Goal: Task Accomplishment & Management: Manage account settings

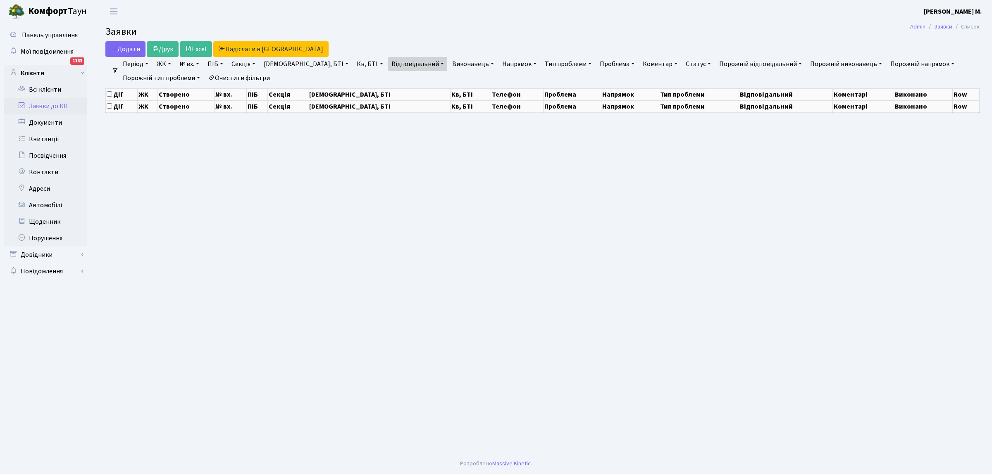
select select "25"
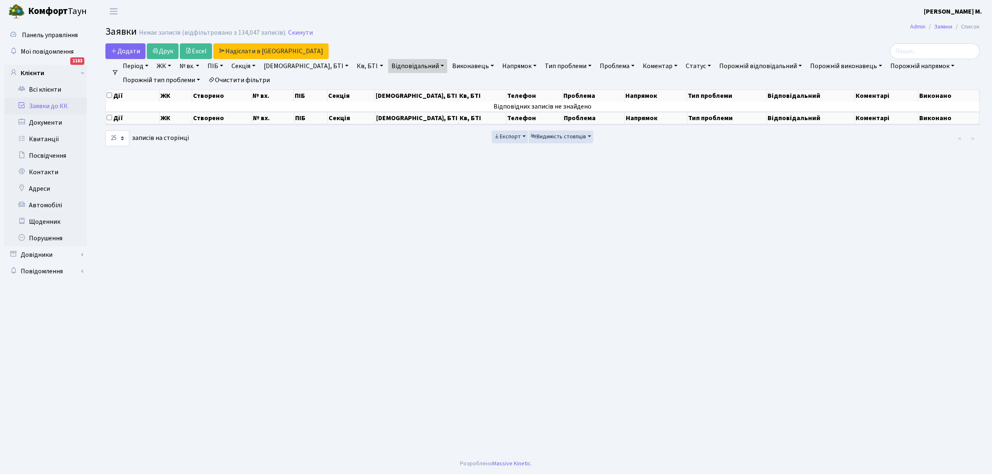
click at [63, 105] on link "Заявки до КК" at bounding box center [45, 106] width 83 height 17
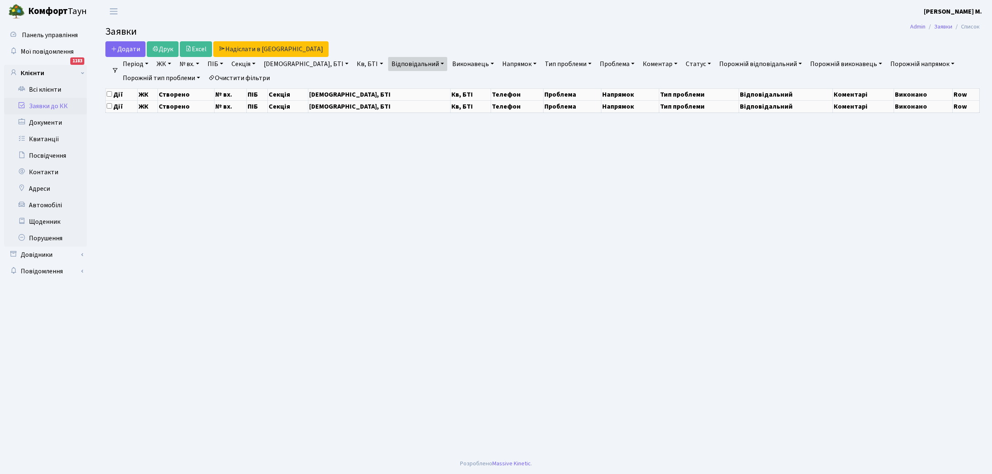
select select "25"
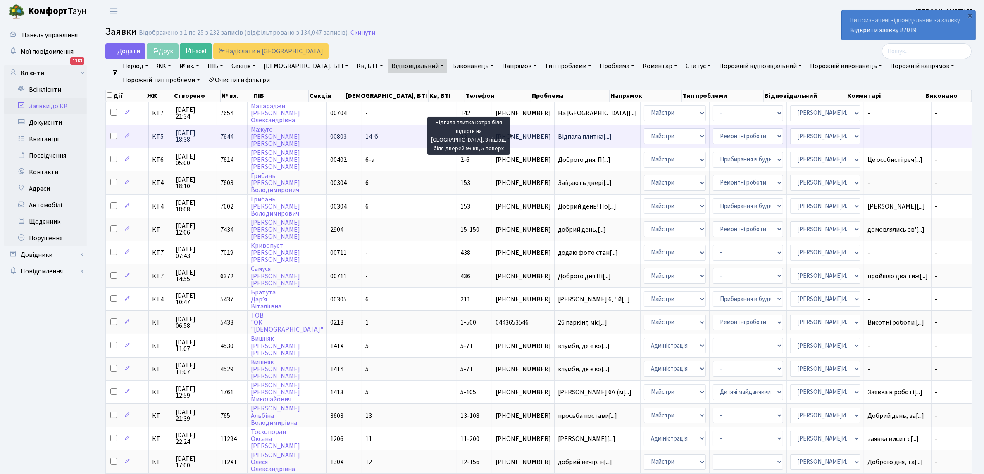
click at [558, 135] on span "Відпала плитка[...]" at bounding box center [585, 136] width 54 height 9
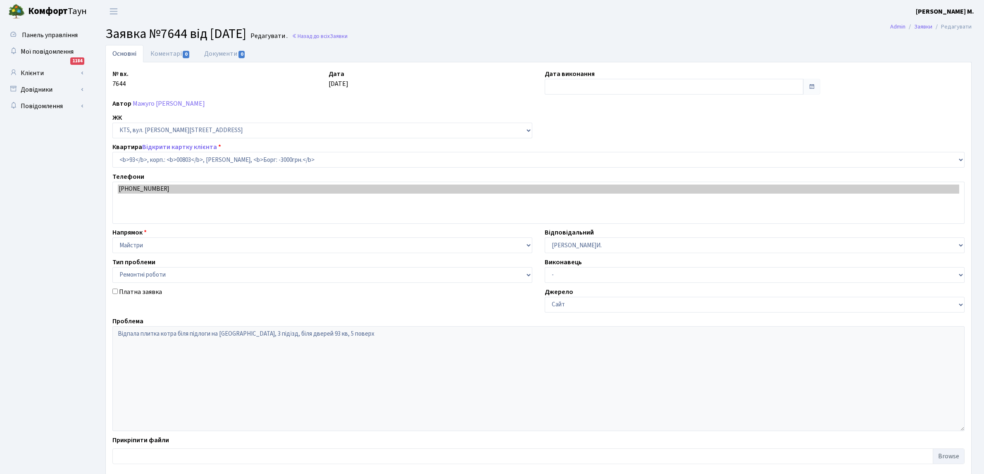
select select "17623"
select select "62"
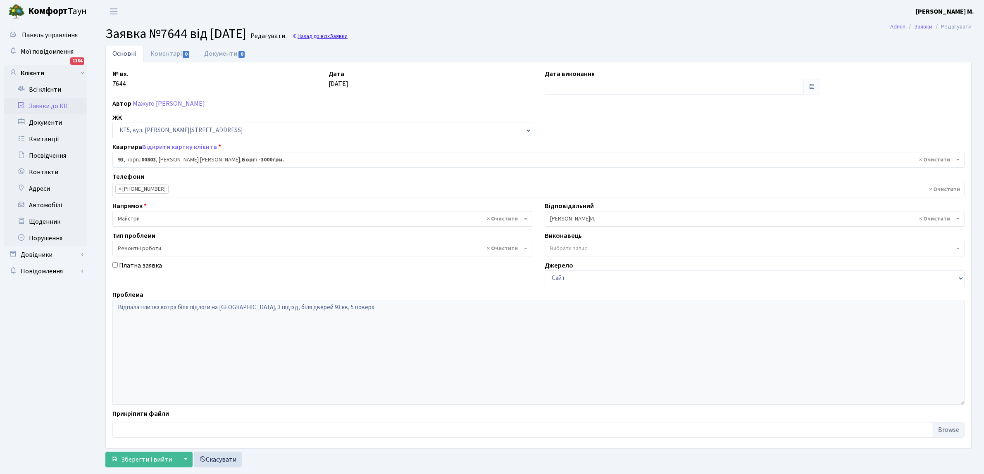
click at [342, 34] on link "Назад до всіх Заявки" at bounding box center [320, 36] width 56 height 8
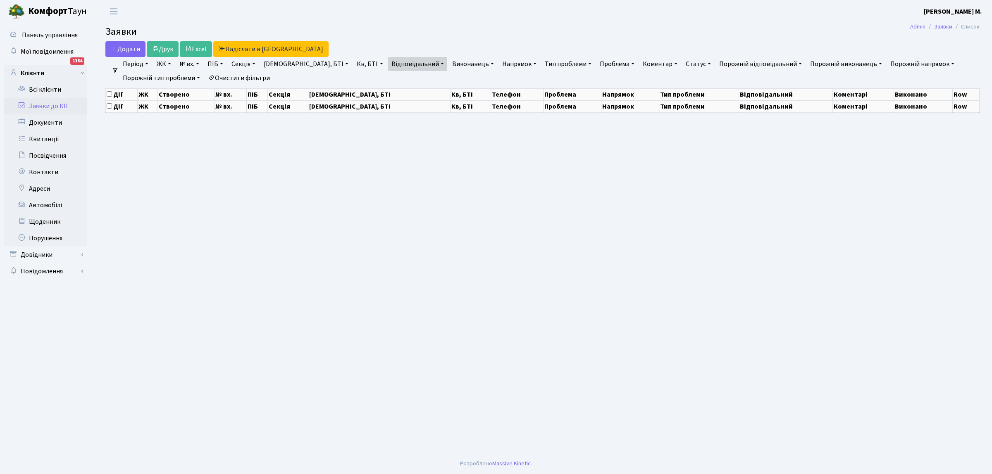
select select "25"
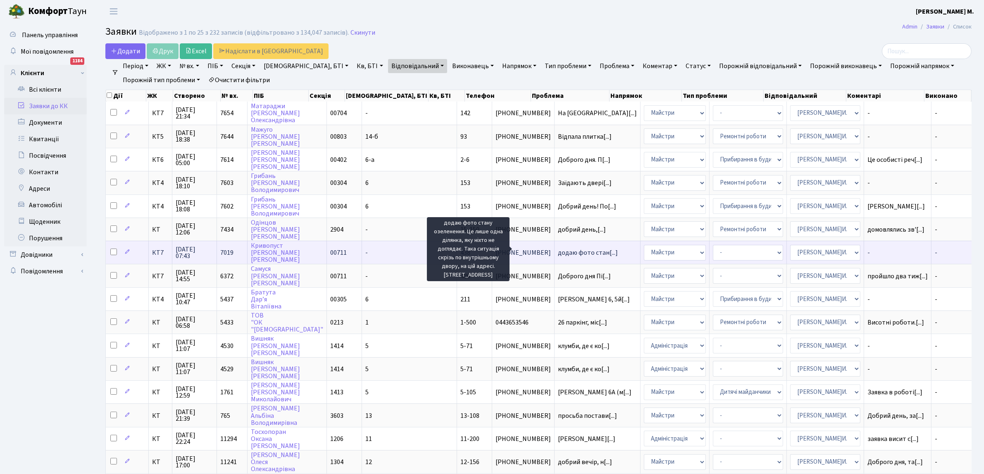
click at [558, 248] on span "додаю фото стан[...]" at bounding box center [588, 252] width 60 height 9
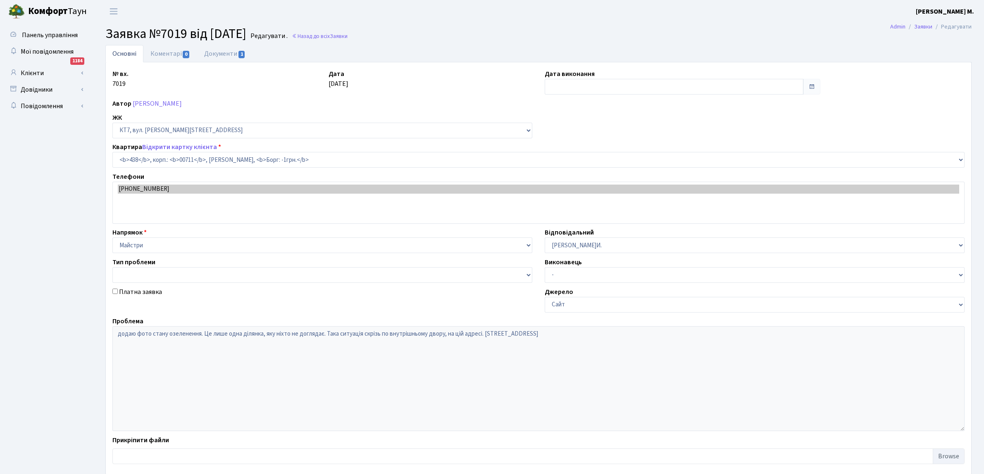
select select "19021"
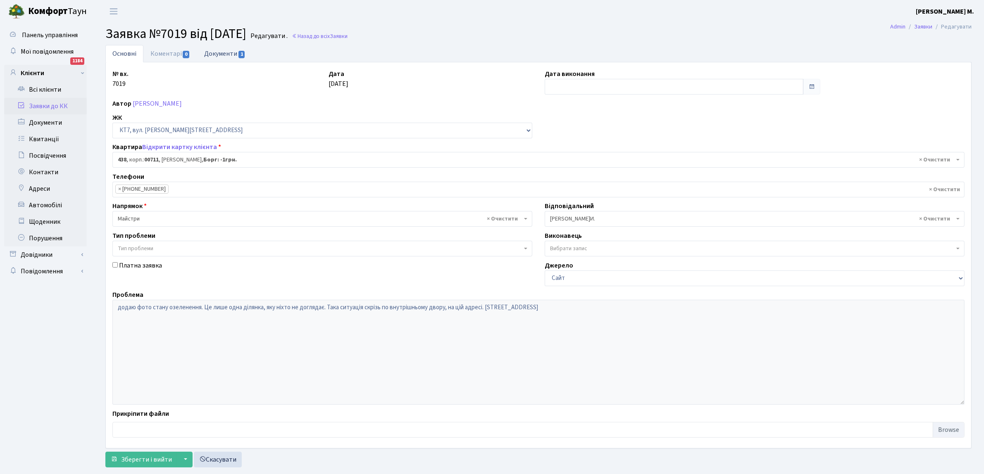
click at [241, 54] on span "1" at bounding box center [241, 54] width 7 height 7
select select "25"
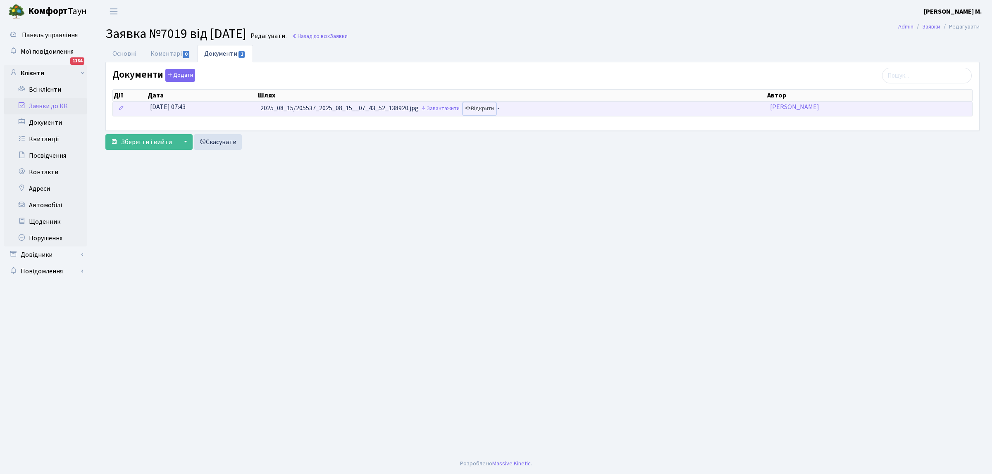
click at [486, 110] on link "Відкрити" at bounding box center [479, 108] width 33 height 13
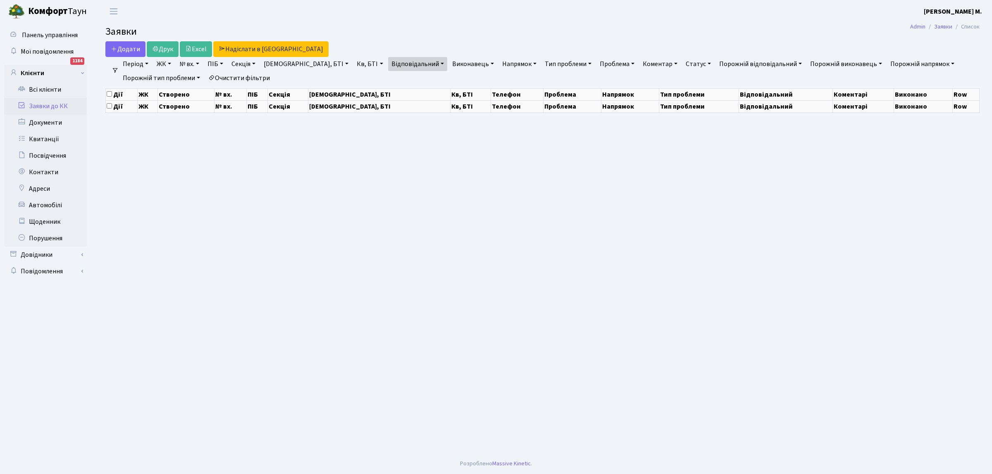
select select "25"
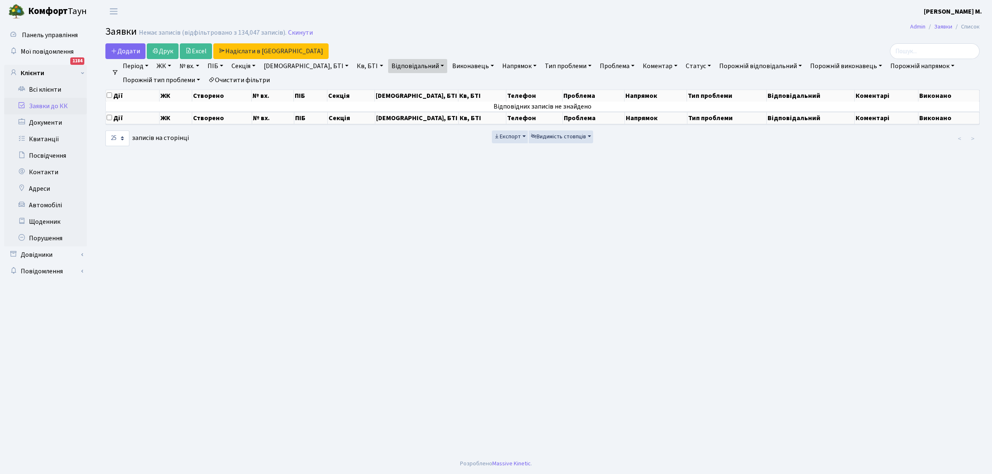
click at [65, 105] on link "Заявки до КК" at bounding box center [45, 106] width 83 height 17
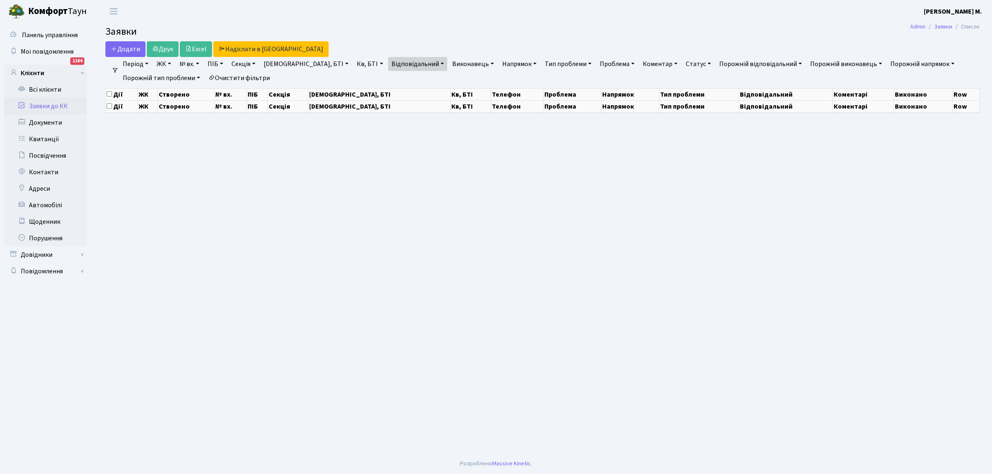
select select "25"
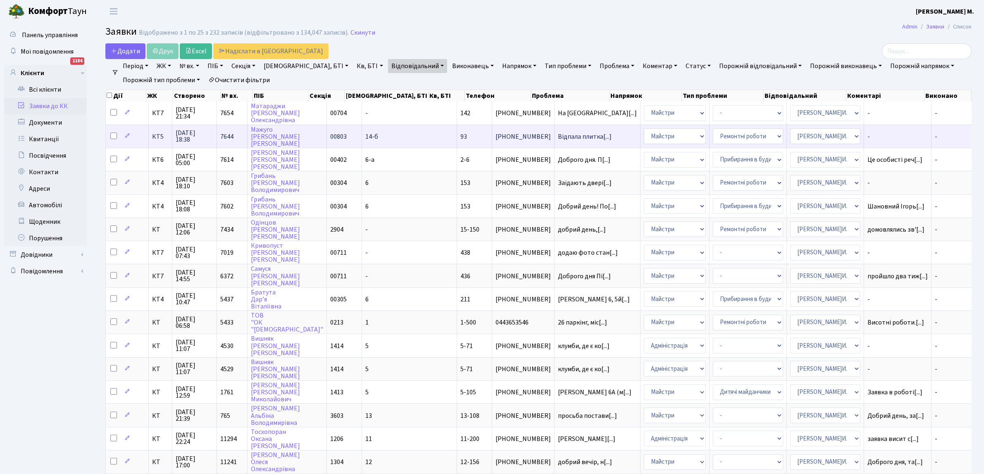
click at [385, 135] on td "14-б" at bounding box center [409, 136] width 95 height 23
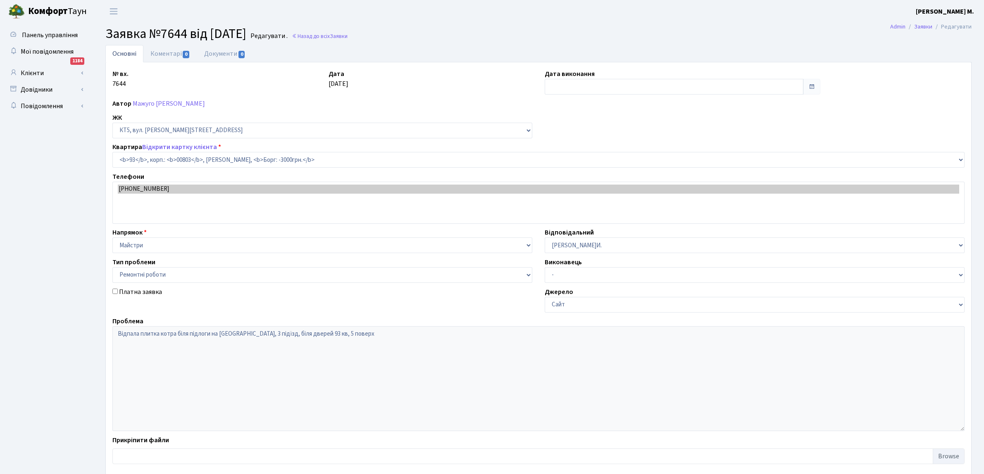
select select "17623"
select select "62"
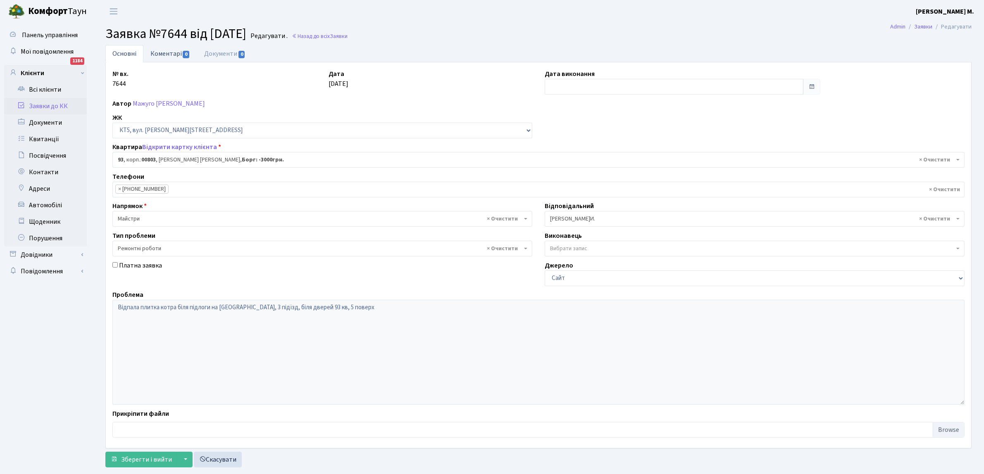
click at [185, 53] on span "0" at bounding box center [186, 54] width 7 height 7
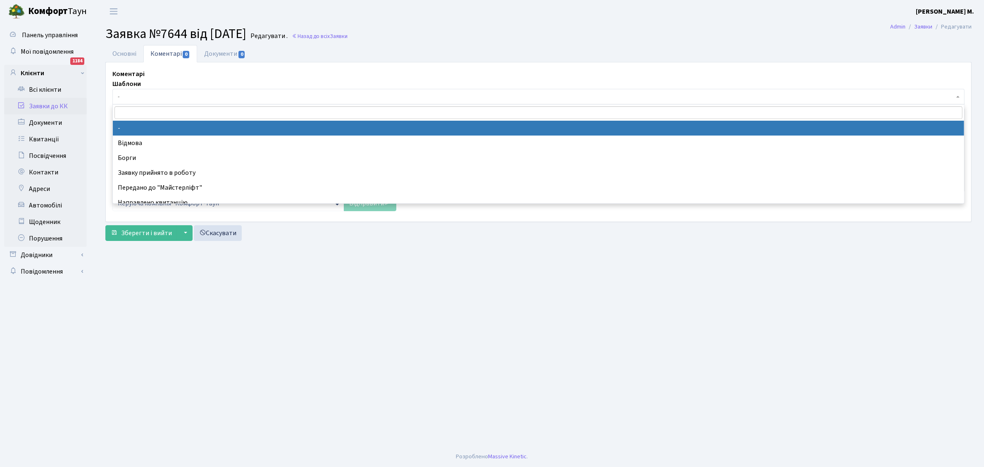
click at [153, 98] on span "-" at bounding box center [536, 97] width 836 height 8
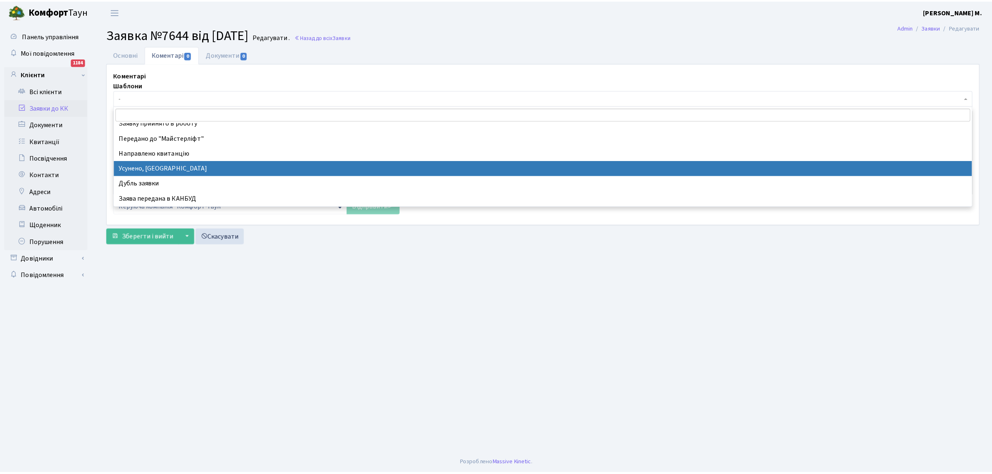
scroll to position [103, 0]
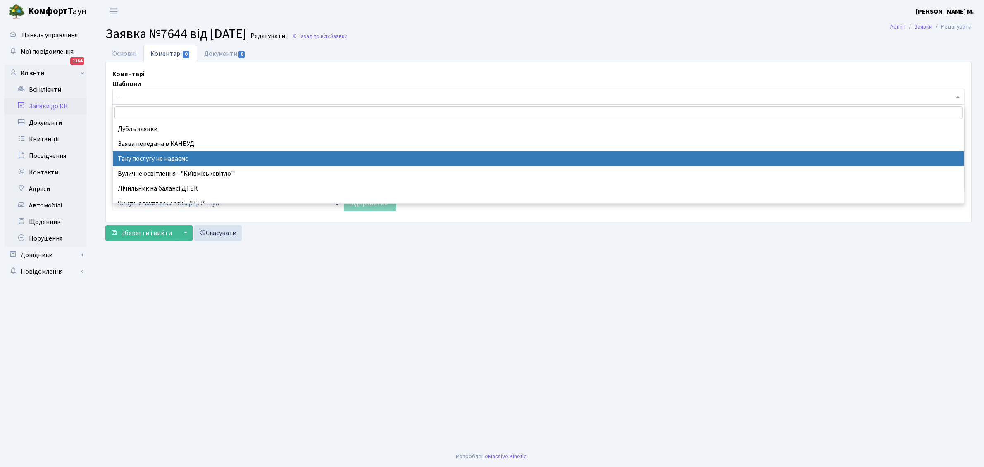
select select "21"
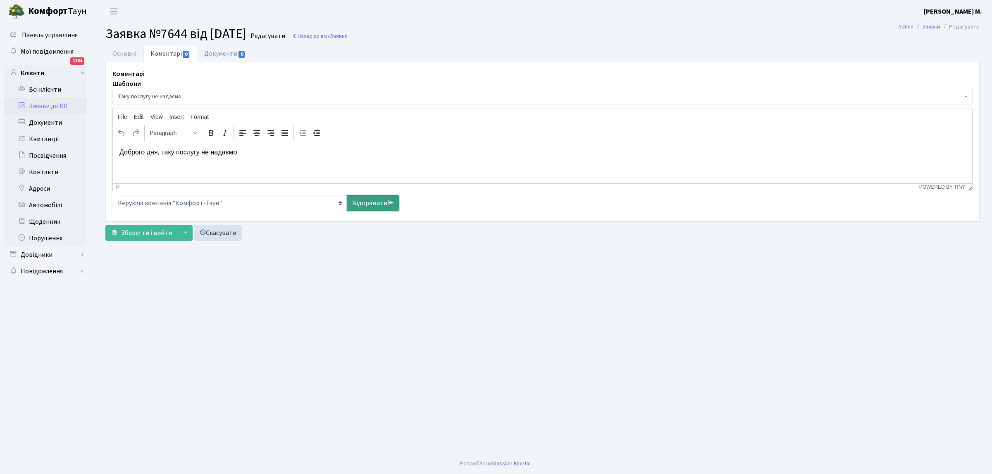
click at [350, 203] on link "Відправити" at bounding box center [373, 203] width 52 height 16
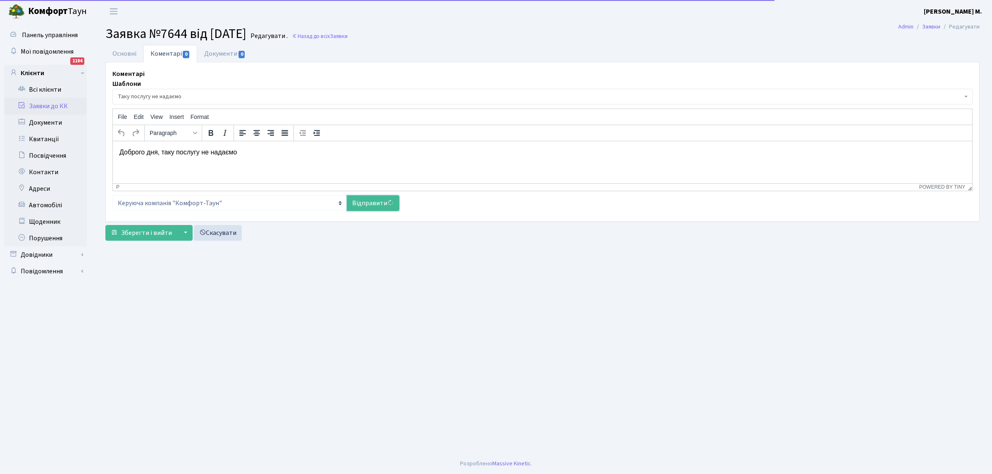
select select
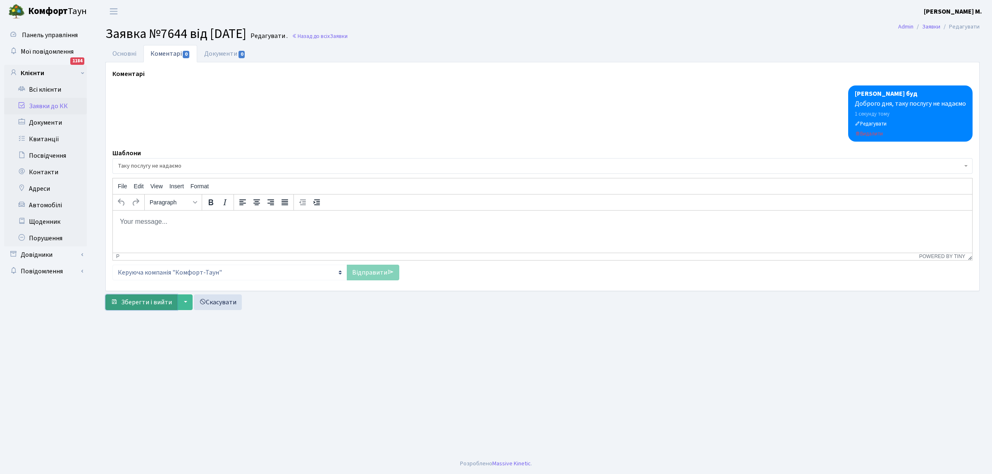
click at [146, 301] on span "Зберегти і вийти" at bounding box center [146, 302] width 51 height 9
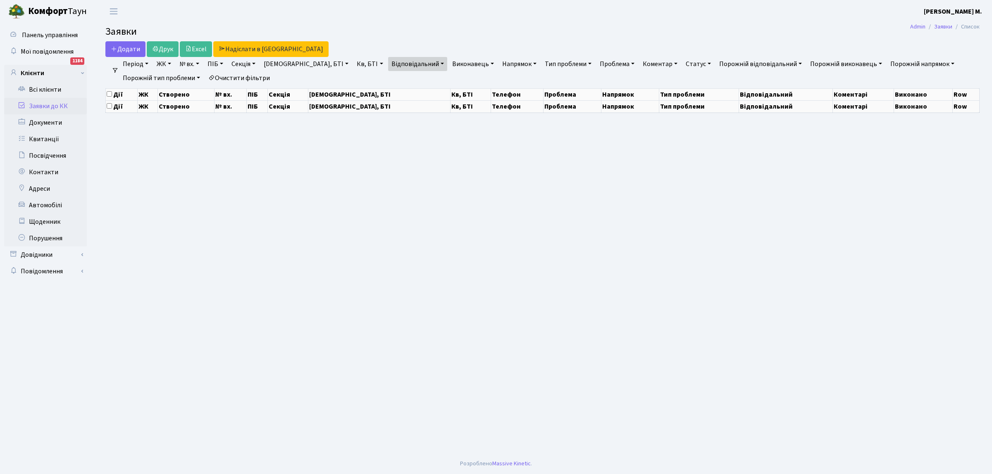
select select "25"
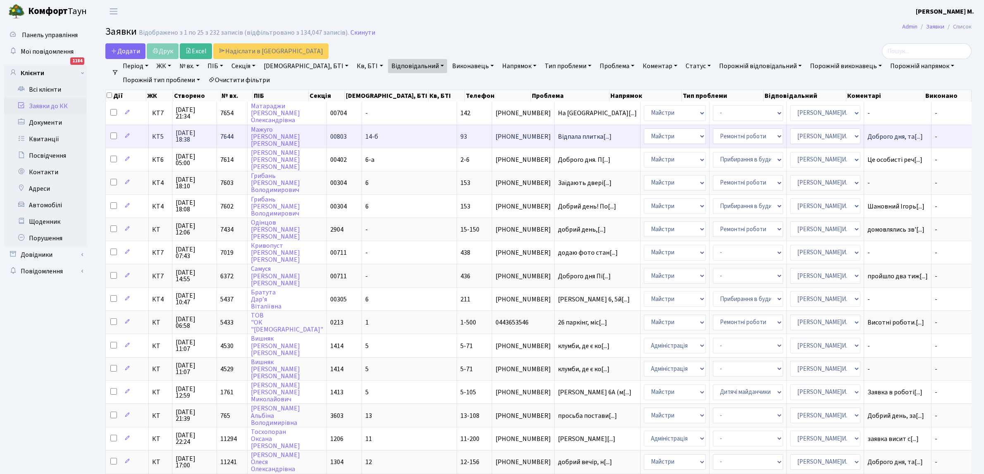
click at [870, 140] on td "Доброго дня, та[...]" at bounding box center [897, 136] width 67 height 23
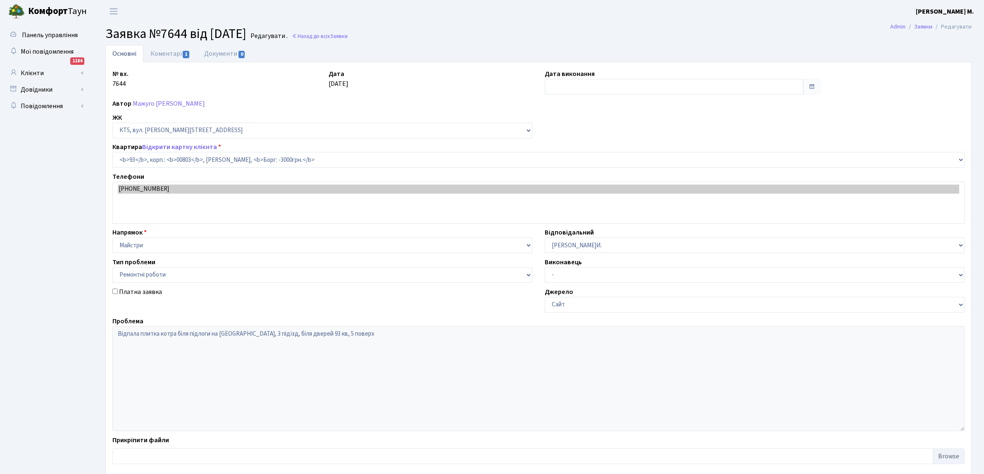
select select "17623"
select select "62"
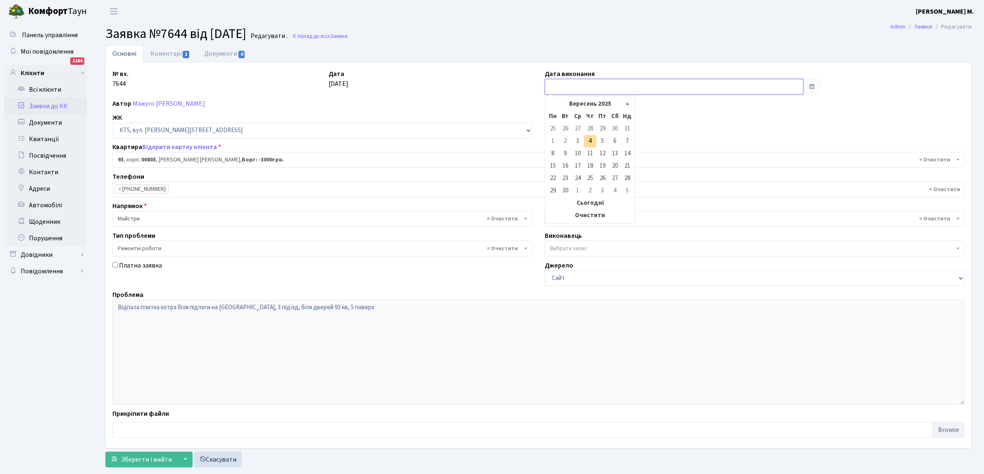
click at [567, 90] on input "text" at bounding box center [674, 87] width 259 height 16
click at [581, 139] on td "3" at bounding box center [578, 141] width 12 height 12
type input "[DATE]"
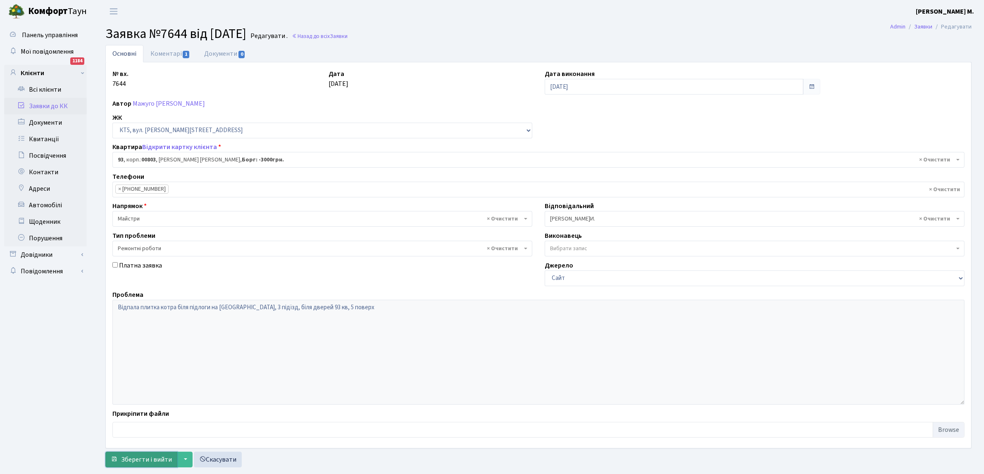
click at [119, 459] on button "Зберегти і вийти" at bounding box center [141, 460] width 72 height 16
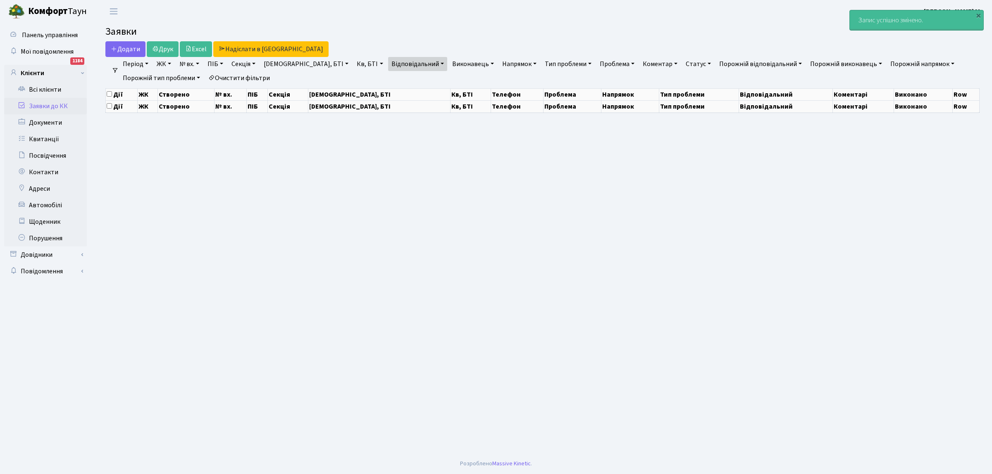
select select "25"
